Goal: Find specific page/section

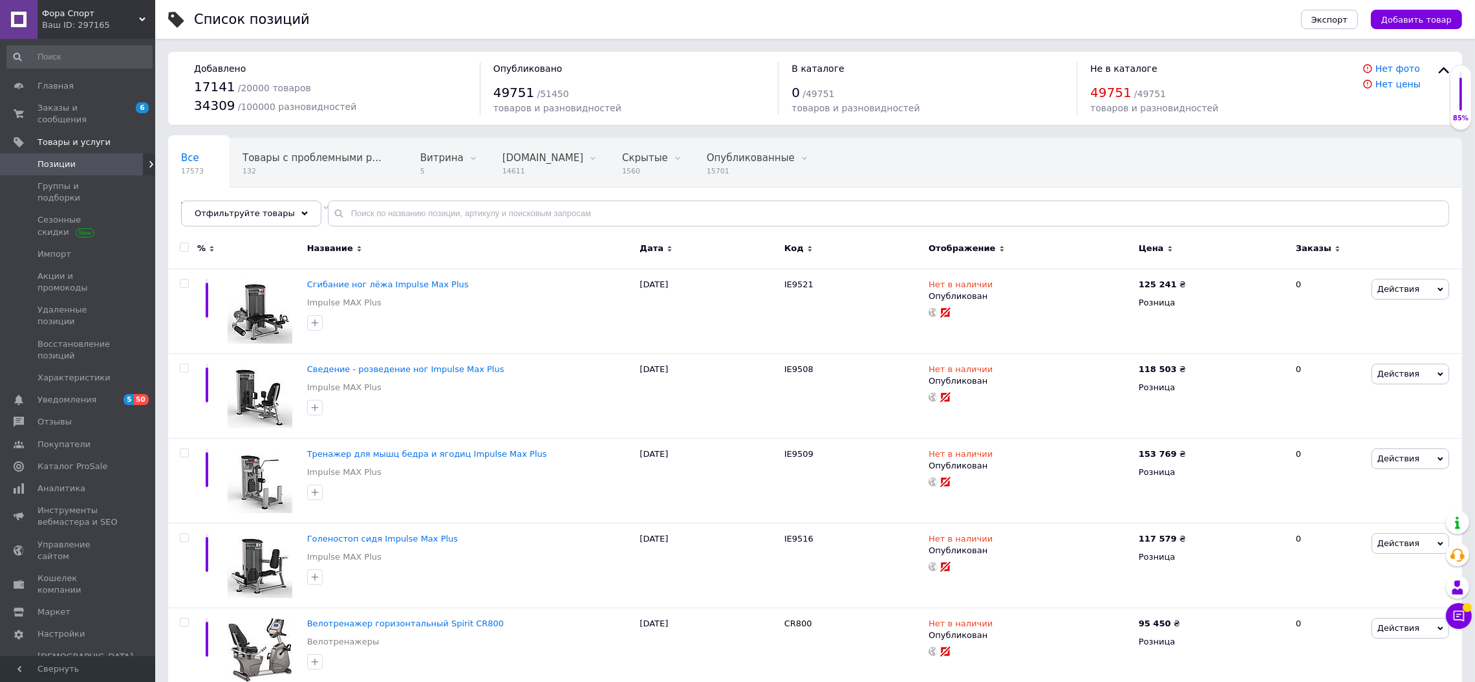
click at [147, 160] on icon at bounding box center [151, 164] width 8 height 8
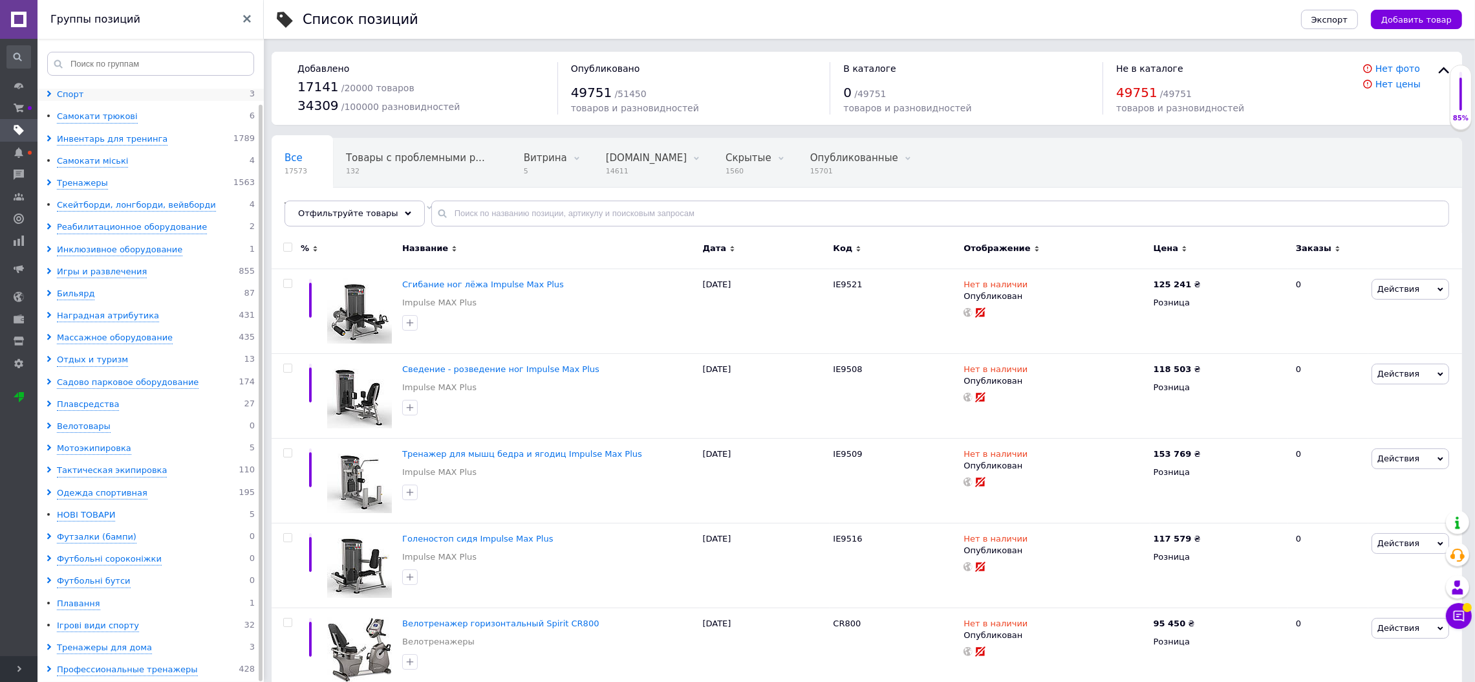
click at [65, 89] on div "Спорт" at bounding box center [70, 95] width 27 height 12
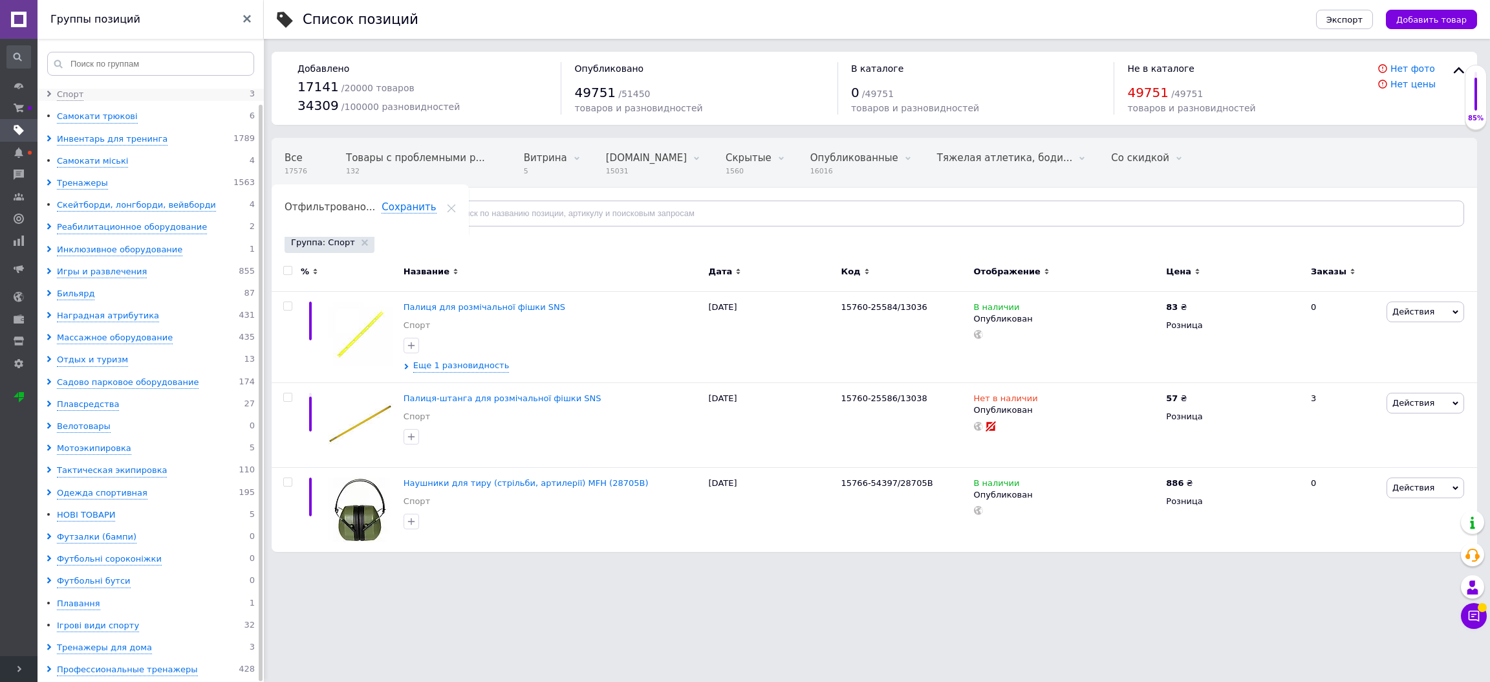
click at [52, 91] on icon at bounding box center [49, 94] width 6 height 6
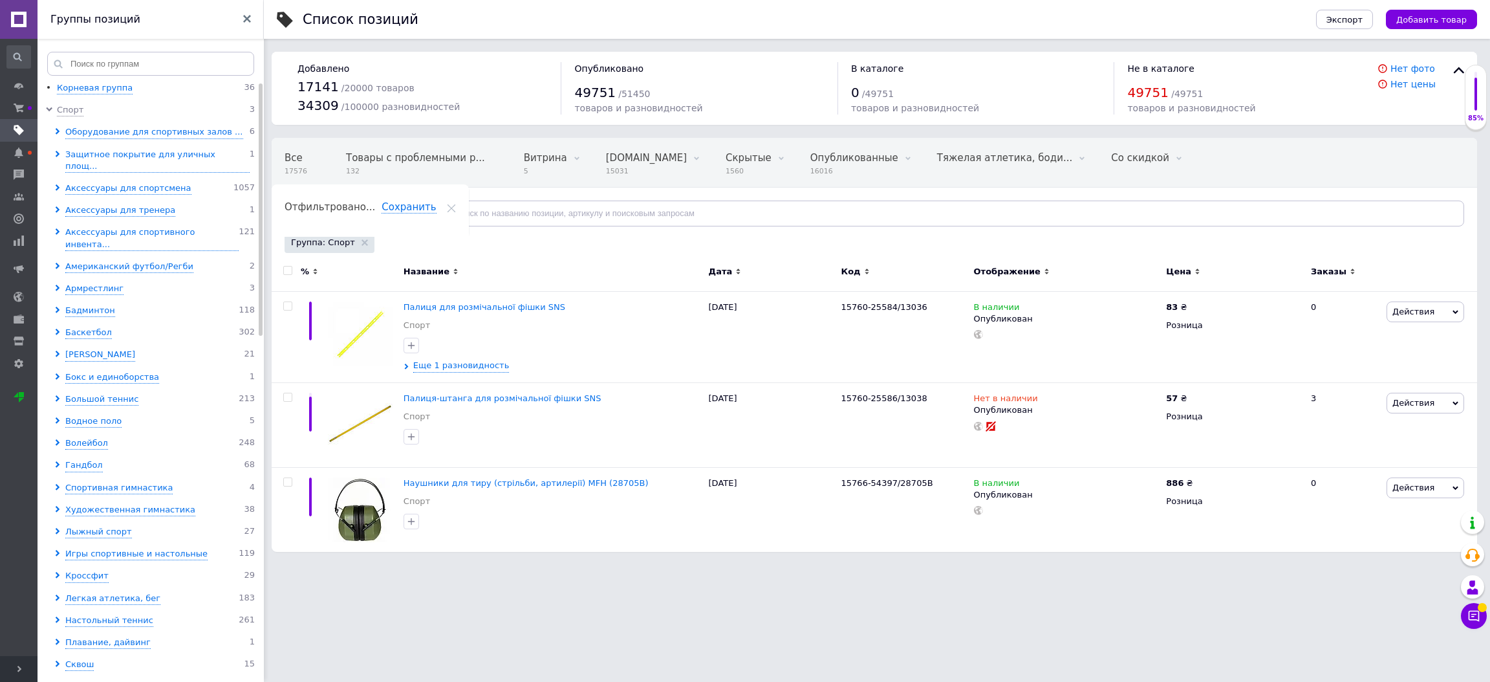
click at [247, 16] on icon at bounding box center [247, 19] width 8 height 8
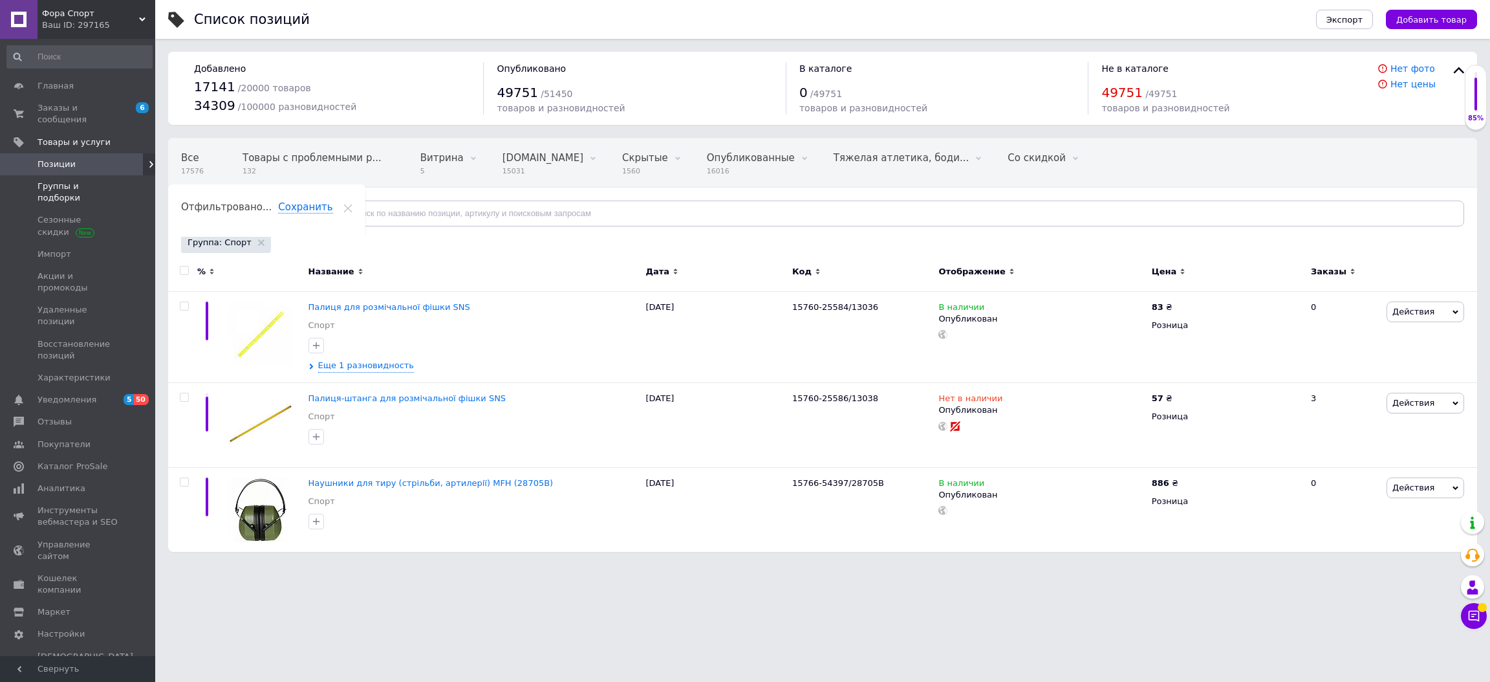
click at [106, 180] on span "Группы и подборки" at bounding box center [79, 191] width 82 height 23
